Goal: Information Seeking & Learning: Check status

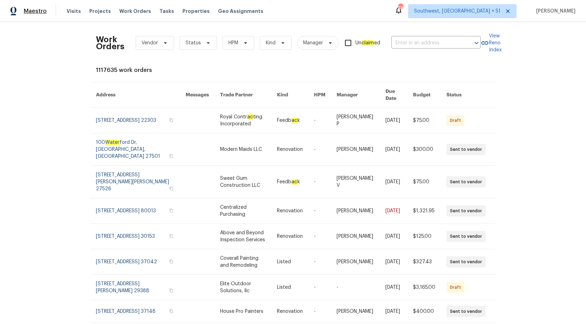
click at [37, 12] on span "Maestro" at bounding box center [35, 11] width 23 height 7
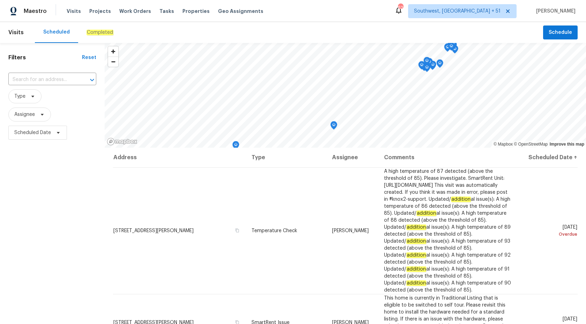
click at [88, 34] on em "Completed" at bounding box center [99, 33] width 27 height 6
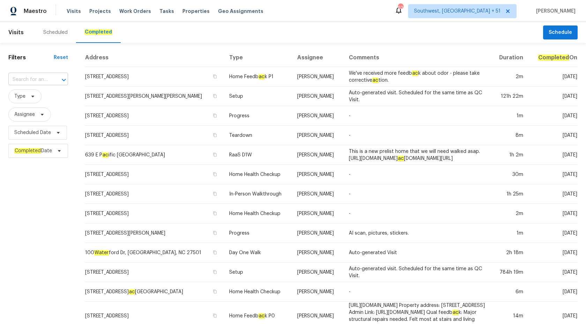
click at [38, 80] on input "text" at bounding box center [28, 79] width 40 height 11
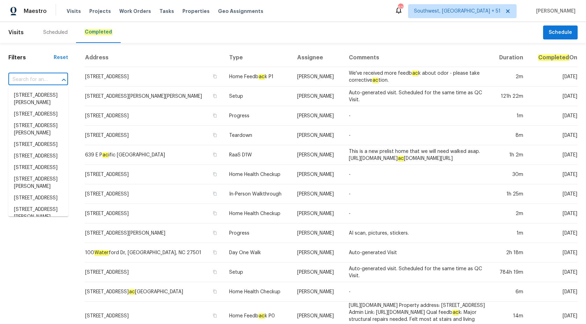
paste input "371 Elm Ave, Lewisburg, TN 37091"
type input "371 Elm Ave, Lewisburg, TN 37091"
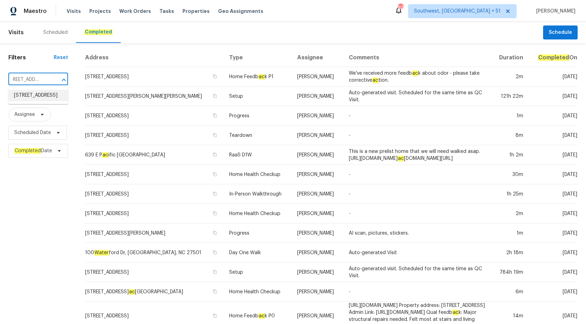
click at [39, 93] on li "371 Elm Ave, Lewisburg, TN 37091" at bounding box center [38, 96] width 60 height 12
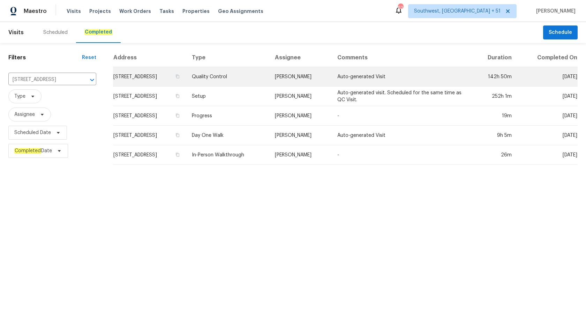
click at [313, 67] on td "Carmen Childs" at bounding box center [300, 77] width 62 height 20
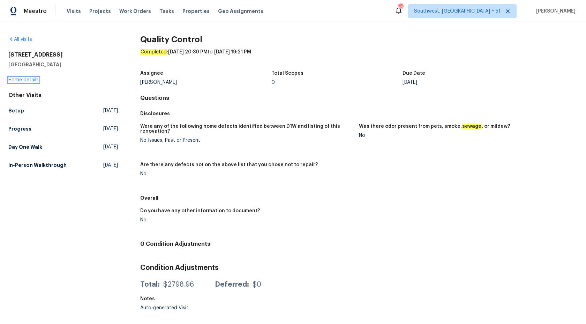
click at [34, 78] on link "Home details" at bounding box center [23, 79] width 30 height 5
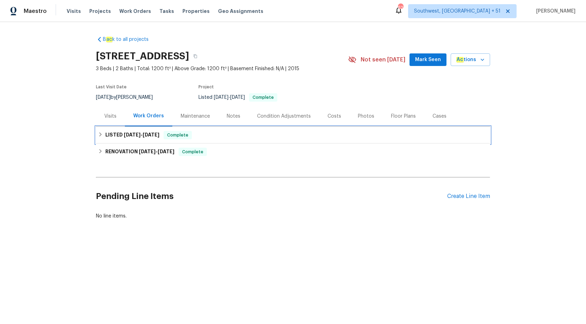
click at [149, 138] on h6 "LISTED 9/11/25 - 9/11/25" at bounding box center [132, 135] width 54 height 8
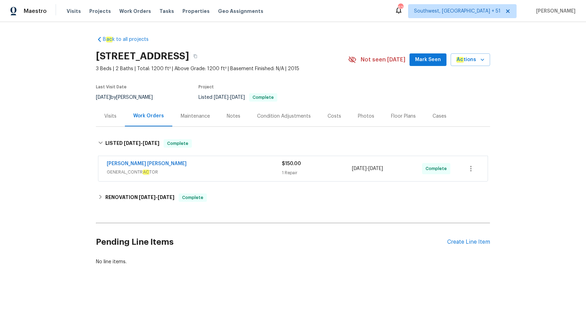
click at [246, 165] on div "Fernando Ruiz Hernandez" at bounding box center [194, 164] width 175 height 8
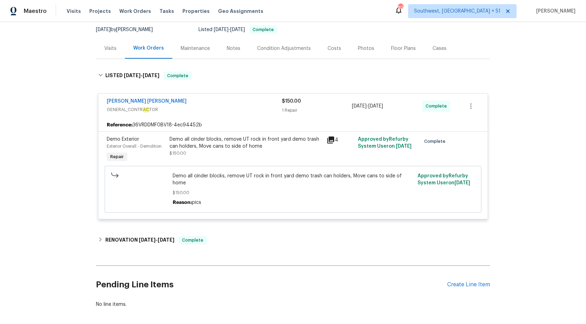
scroll to position [76, 0]
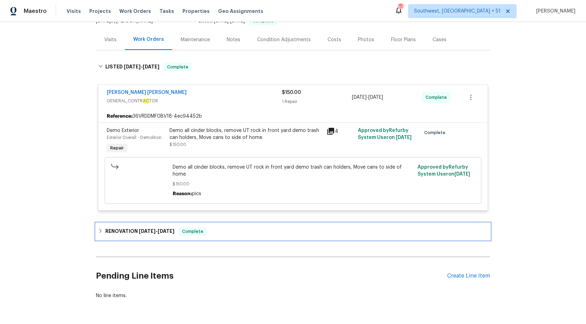
click at [178, 227] on div "RENOVATION 8/25/25 - 9/1/25 Complete" at bounding box center [293, 231] width 390 height 8
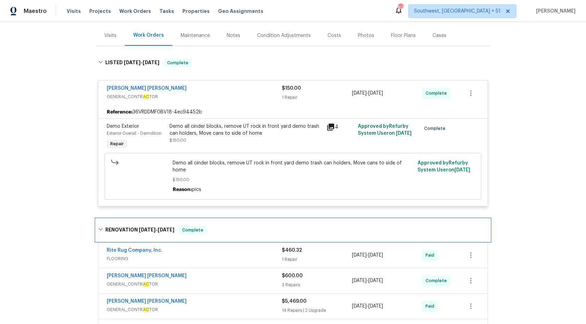
scroll to position [0, 0]
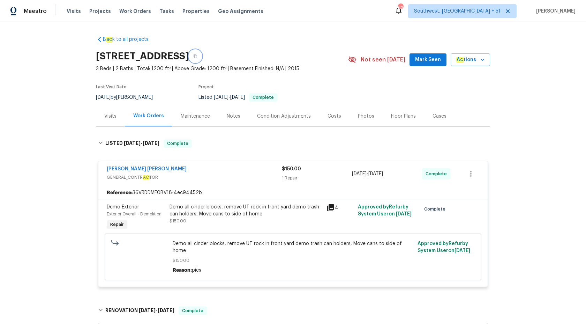
click at [197, 55] on icon "button" at bounding box center [195, 56] width 4 height 4
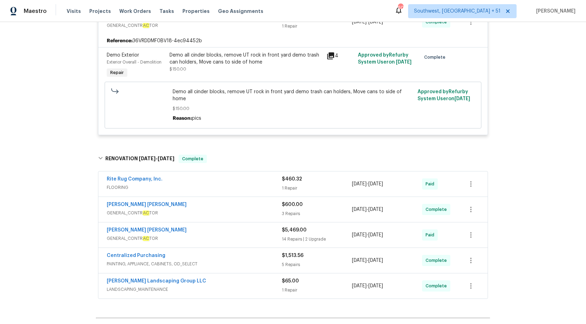
scroll to position [113, 0]
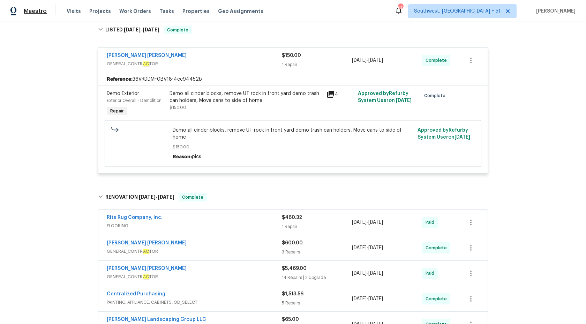
click at [43, 10] on span "Maestro" at bounding box center [35, 11] width 23 height 7
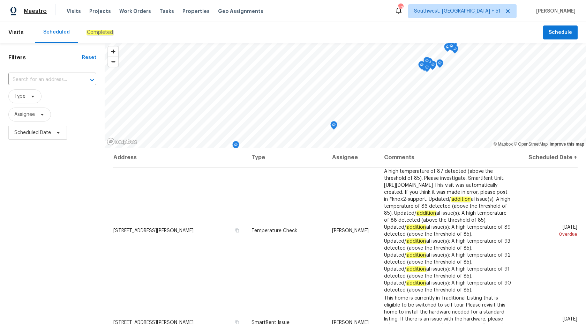
click at [28, 13] on span "Maestro" at bounding box center [35, 11] width 23 height 7
click at [39, 7] on div "Maestro" at bounding box center [23, 11] width 47 height 14
click at [65, 212] on div "Filters Reset ​ Type Assignee Scheduled Date" at bounding box center [52, 224] width 105 height 363
